Goal: Navigation & Orientation: Find specific page/section

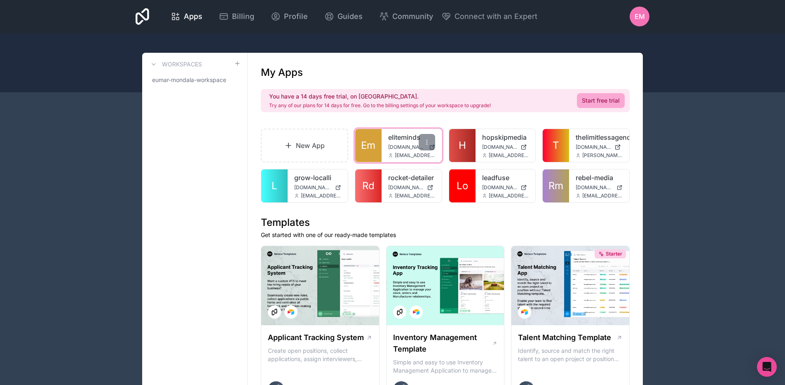
click at [372, 145] on span "Em" at bounding box center [368, 145] width 14 height 13
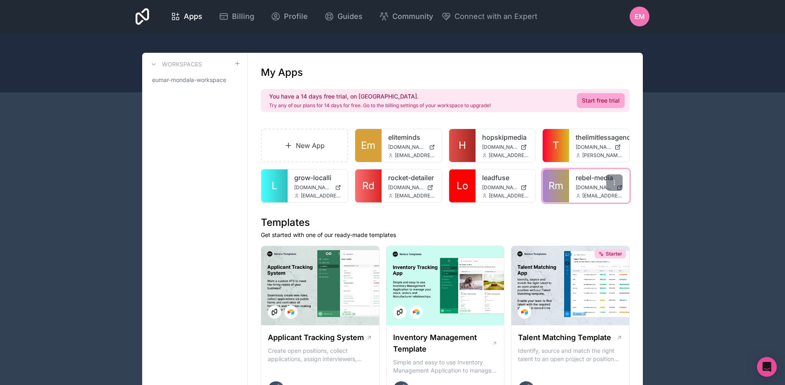
click at [553, 191] on span "Rm" at bounding box center [556, 185] width 15 height 13
